Goal: Task Accomplishment & Management: Complete application form

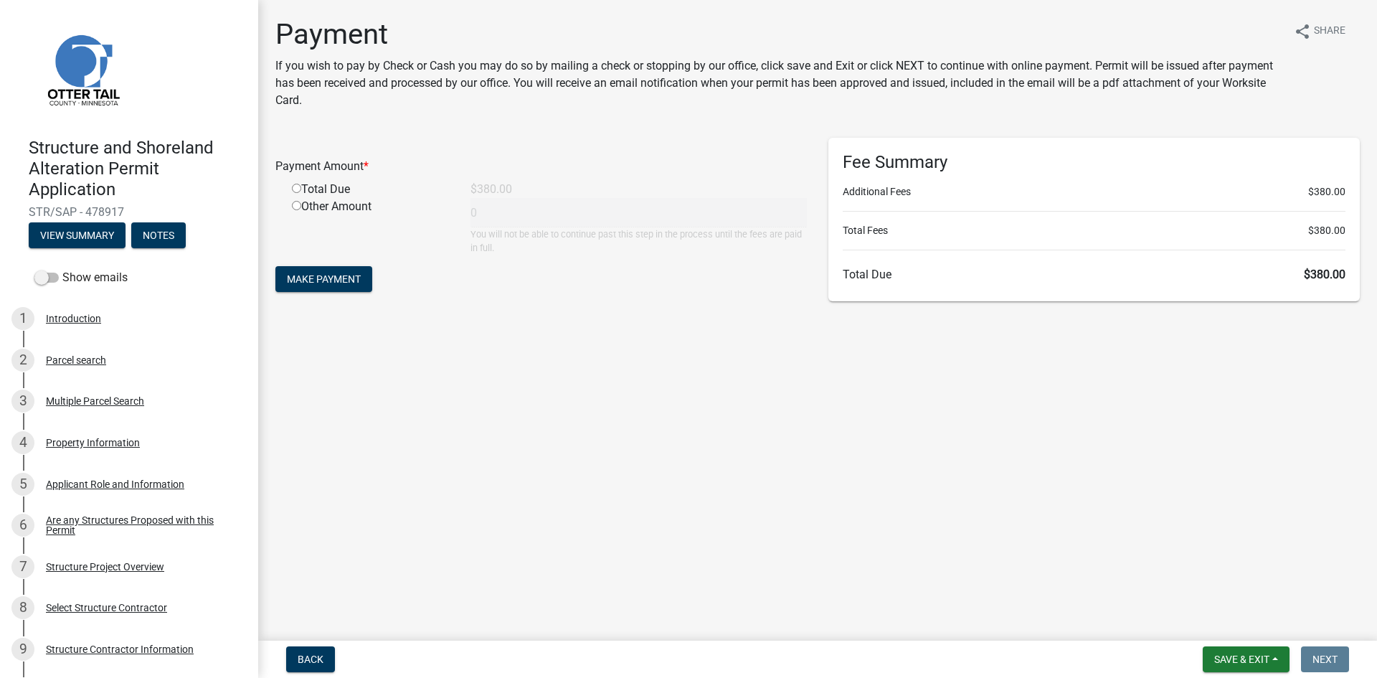
drag, startPoint x: 296, startPoint y: 187, endPoint x: 293, endPoint y: 195, distance: 8.4
click at [296, 187] on input "radio" at bounding box center [296, 188] width 9 height 9
radio input "true"
type input "380"
click at [314, 273] on span "Make Payment" at bounding box center [324, 278] width 74 height 11
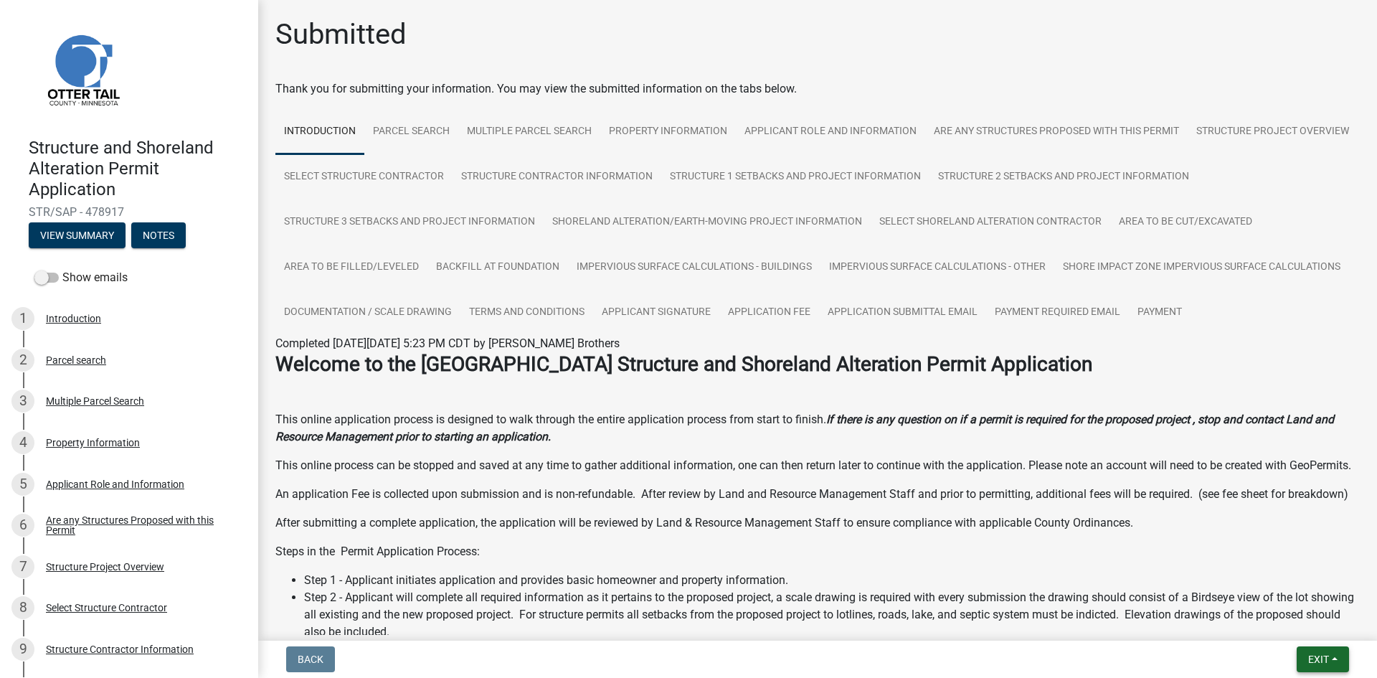
click at [1322, 663] on span "Exit" at bounding box center [1318, 658] width 21 height 11
